Goal: Task Accomplishment & Management: Manage account settings

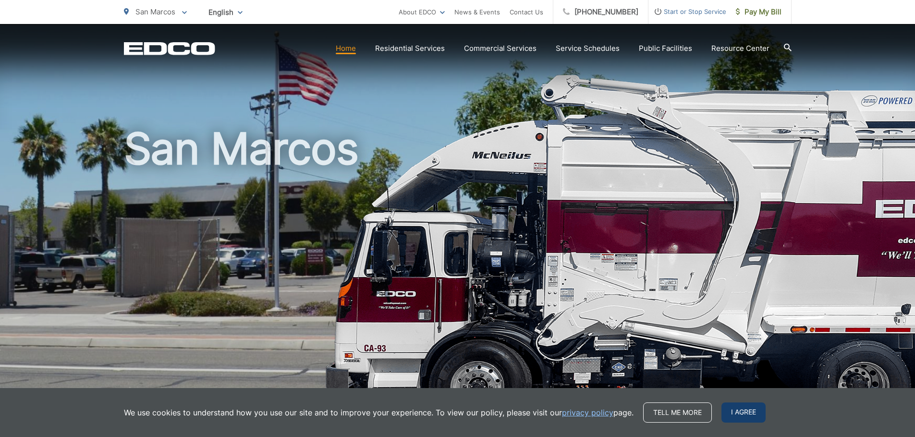
click at [738, 411] on span "I agree" at bounding box center [743, 413] width 44 height 20
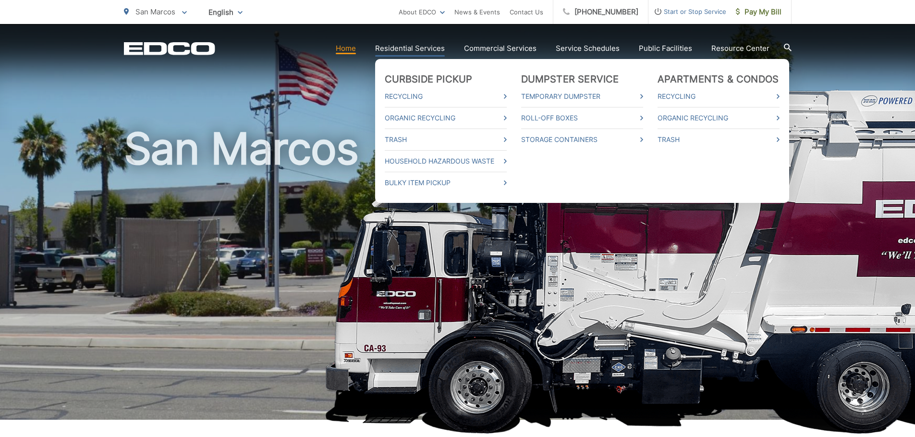
drag, startPoint x: 418, startPoint y: 55, endPoint x: 420, endPoint y: 48, distance: 6.7
click at [420, 48] on link "Residential Services" at bounding box center [410, 49] width 70 height 12
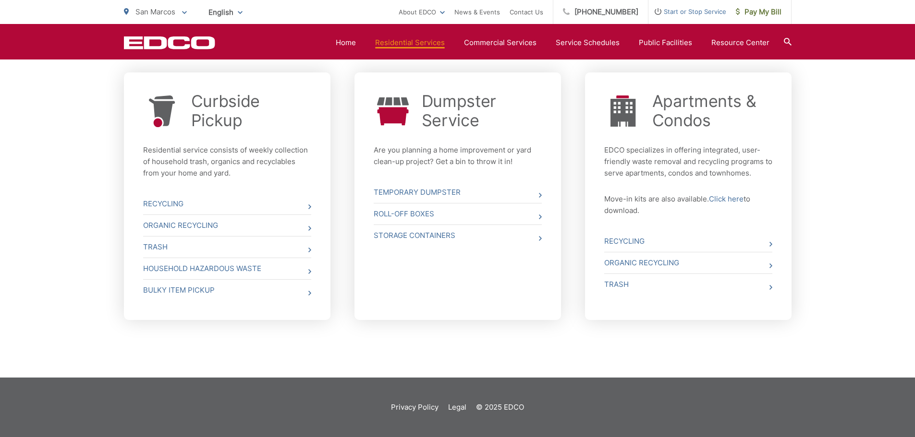
scroll to position [364, 0]
click at [353, 41] on link "Home" at bounding box center [346, 43] width 20 height 12
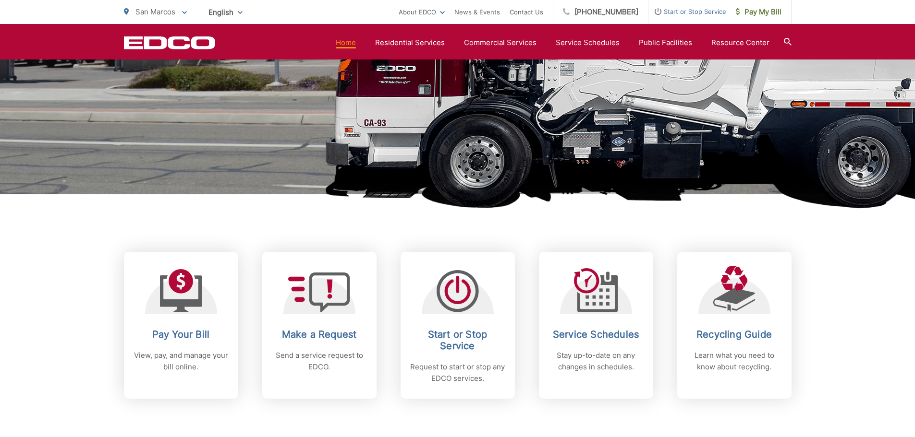
scroll to position [288, 0]
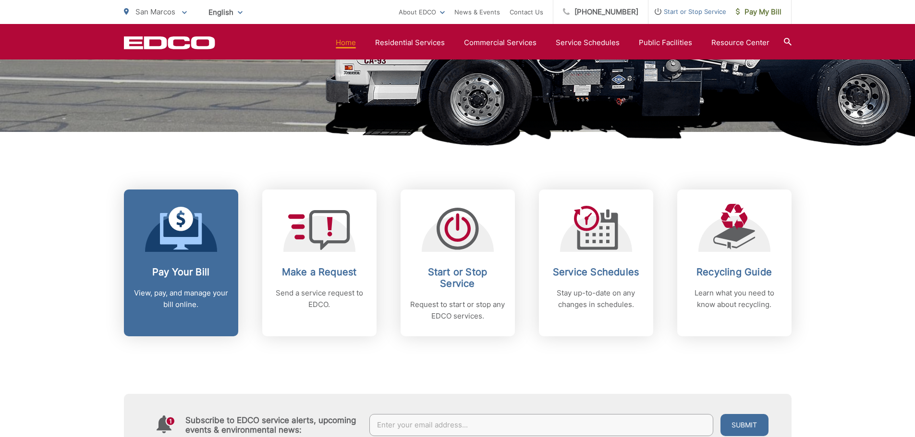
click at [204, 244] on div at bounding box center [181, 228] width 72 height 48
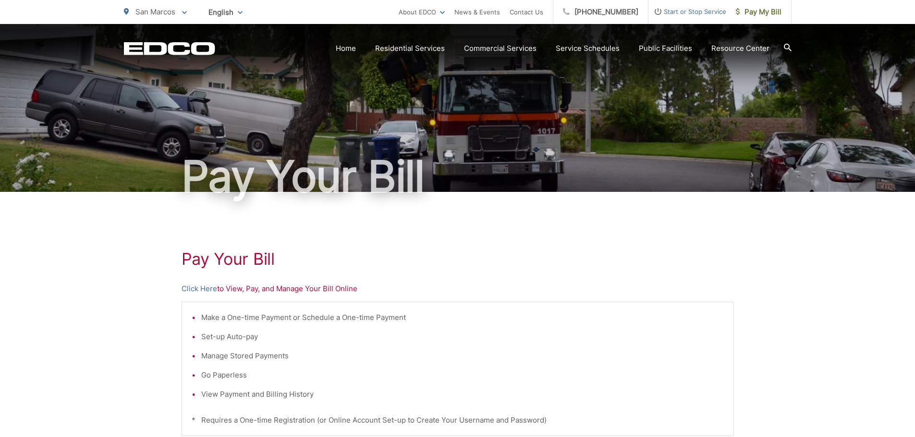
click at [274, 286] on p "Click Here to View, Pay, and Manage Your Bill Online" at bounding box center [457, 289] width 552 height 12
click at [203, 290] on link "Click Here" at bounding box center [199, 289] width 36 height 12
